Goal: Information Seeking & Learning: Find specific fact

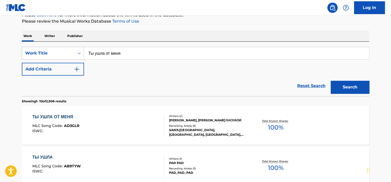
click at [65, 52] on div "Work Title" at bounding box center [48, 53] width 46 height 6
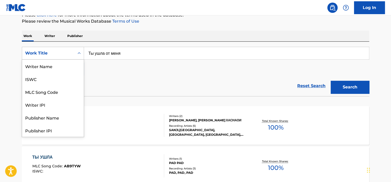
scroll to position [26, 0]
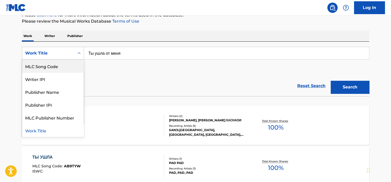
click at [62, 63] on div "MLC Song Code" at bounding box center [53, 66] width 62 height 13
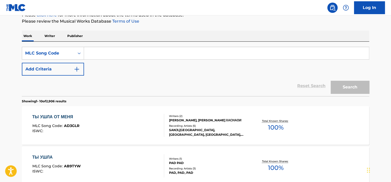
click at [103, 56] on input "Search Form" at bounding box center [226, 53] width 285 height 12
paste input "SJ1BA7"
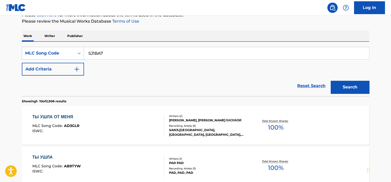
click at [350, 81] on button "Search" at bounding box center [350, 87] width 39 height 13
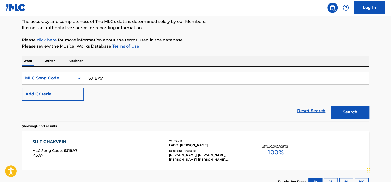
scroll to position [42, 0]
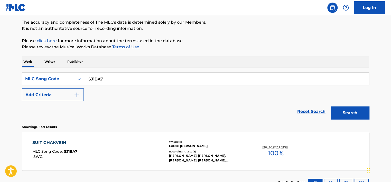
click at [103, 79] on input "SJ1BA7" at bounding box center [226, 79] width 285 height 12
paste input "RB7SZ1"
type input "RB7SZ1"
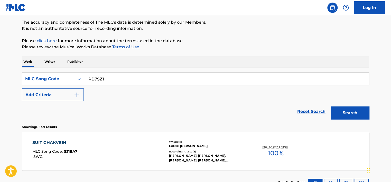
click at [348, 110] on button "Search" at bounding box center [350, 112] width 39 height 13
